Goal: Information Seeking & Learning: Learn about a topic

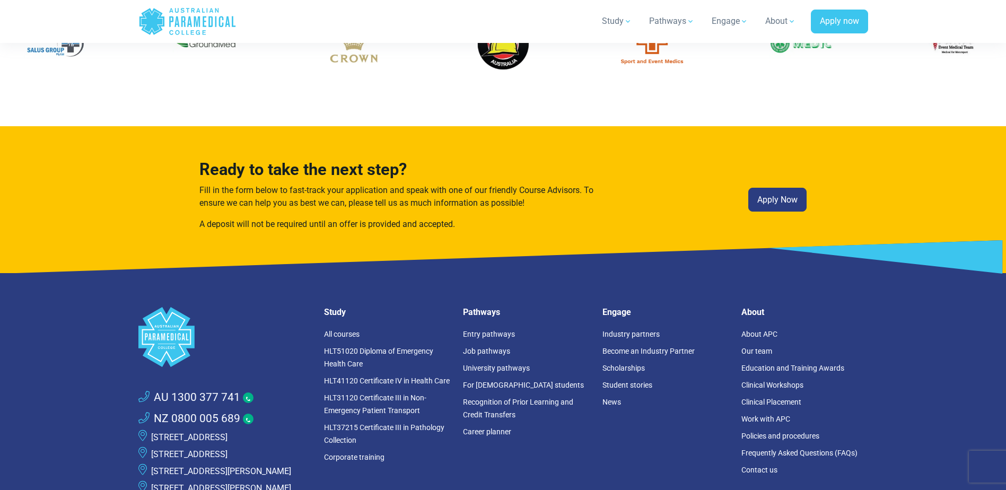
scroll to position [2864, 0]
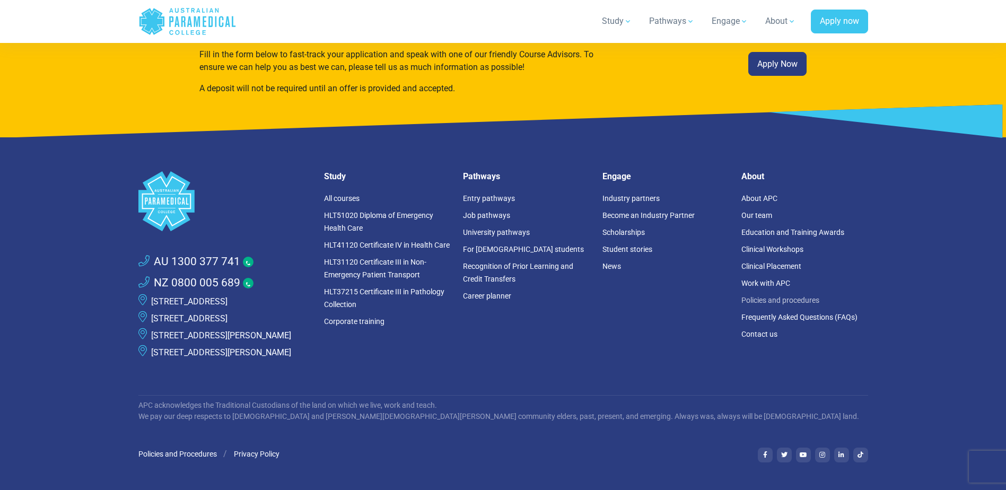
click at [752, 296] on link "Policies and procedures" at bounding box center [781, 300] width 78 height 8
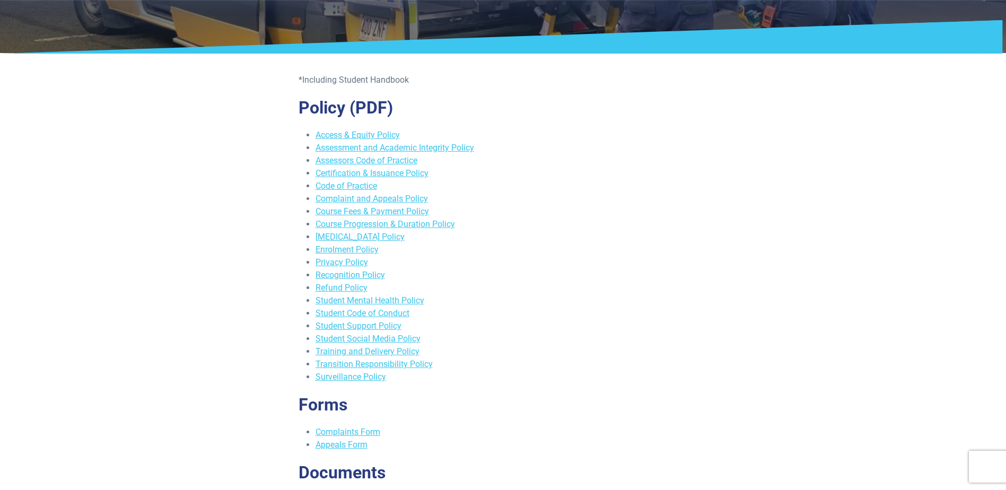
scroll to position [159, 0]
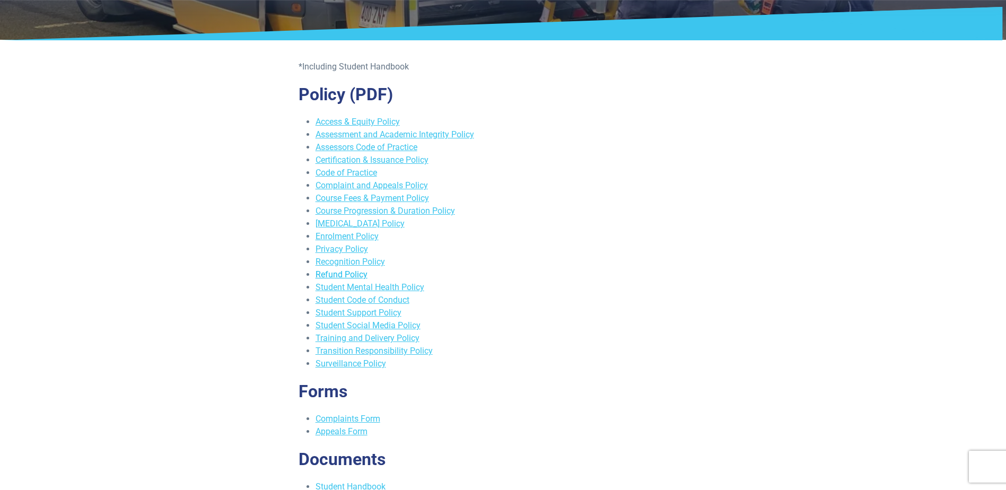
click at [355, 274] on link "Refund Policy" at bounding box center [342, 274] width 52 height 10
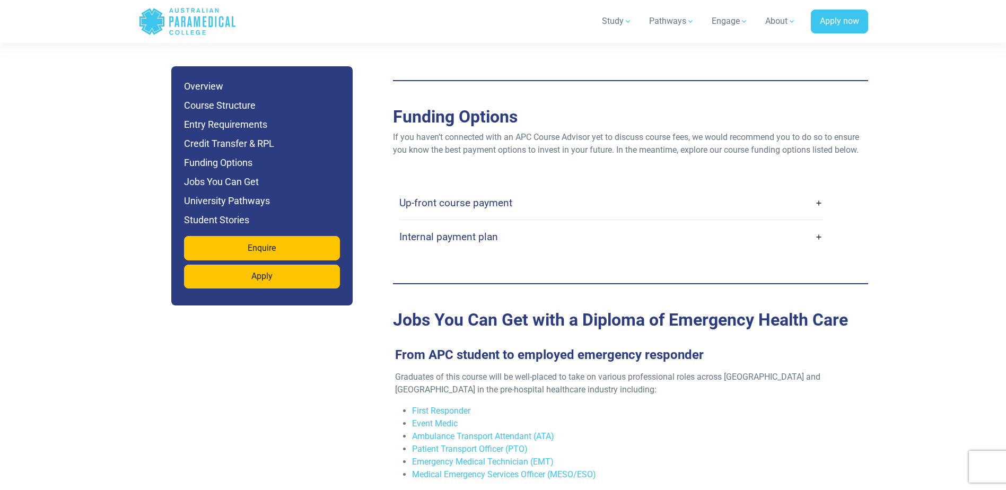
scroll to position [3413, 0]
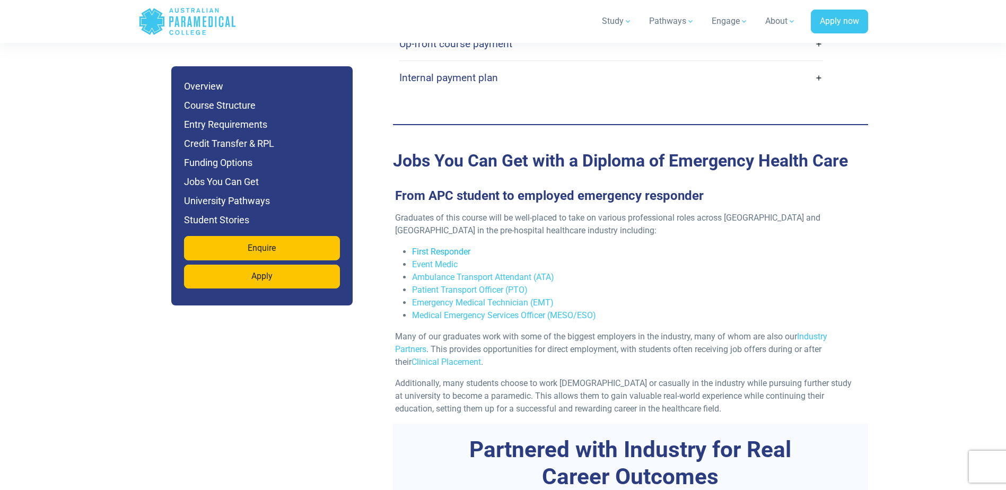
click at [438, 247] on link "First Responder" at bounding box center [441, 252] width 58 height 10
click at [443, 259] on link "Event Medic" at bounding box center [435, 264] width 46 height 10
click at [484, 272] on link "Ambulance Transport Attendant (ATA)" at bounding box center [483, 277] width 142 height 10
click at [489, 285] on link "Patient Transport Officer (PTO)" at bounding box center [470, 290] width 116 height 10
click at [490, 298] on link "Emergency Medical Technician (EMT)" at bounding box center [483, 303] width 142 height 10
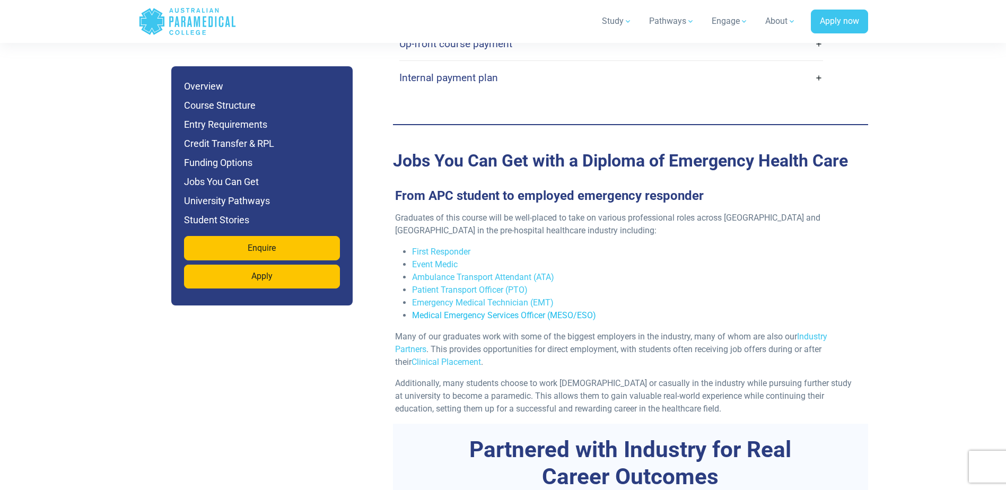
click at [487, 310] on link "Medical Emergency Services Officer (MESO/ESO)" at bounding box center [504, 315] width 184 height 10
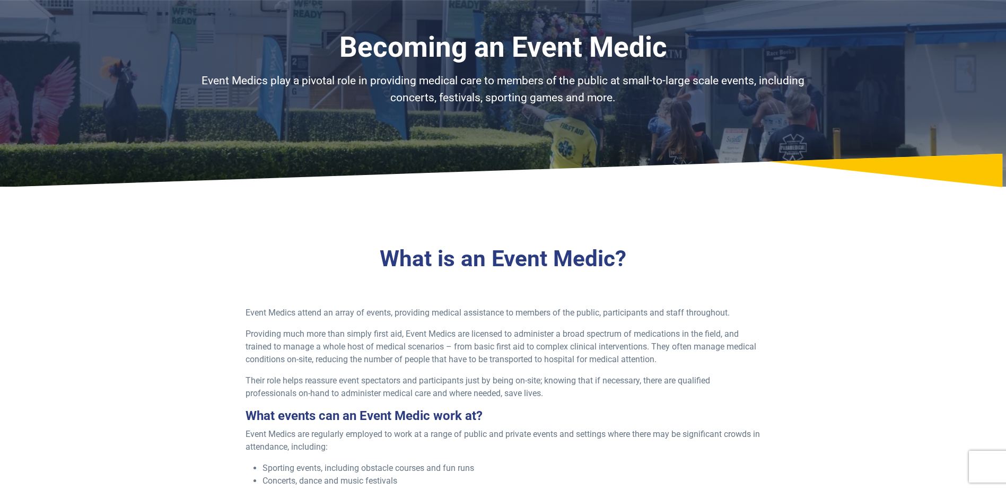
scroll to position [53, 0]
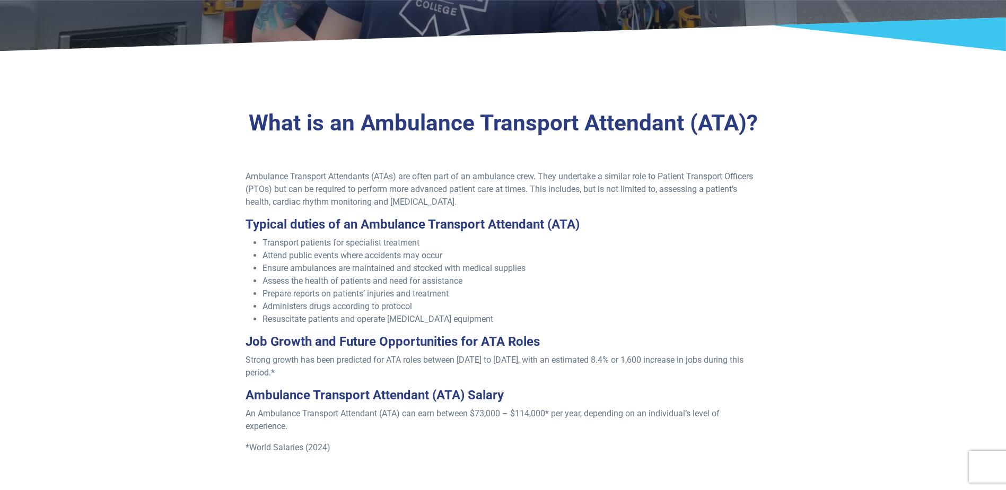
scroll to position [265, 0]
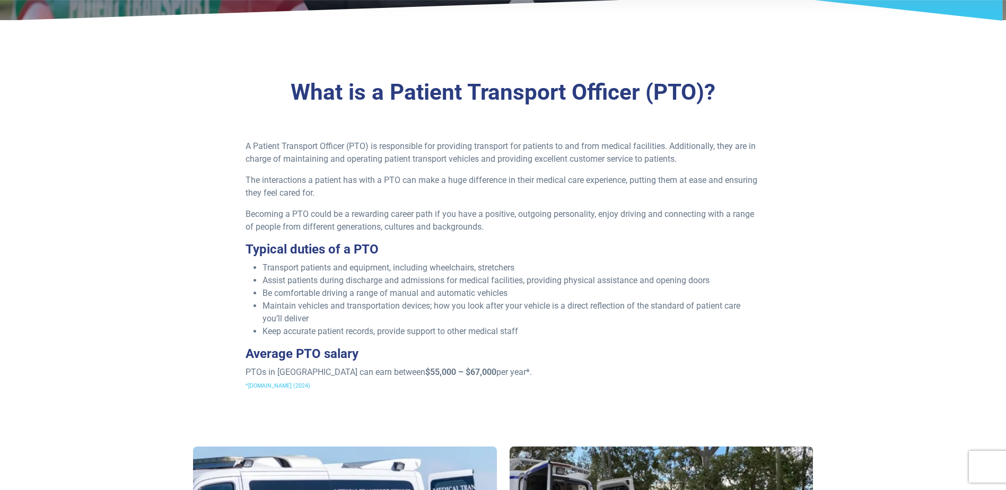
scroll to position [212, 0]
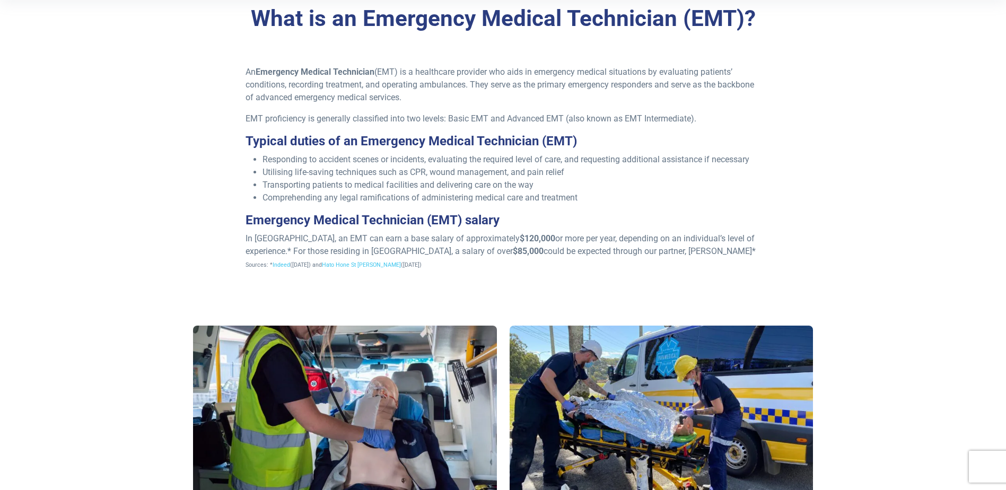
scroll to position [371, 0]
